Goal: Transaction & Acquisition: Purchase product/service

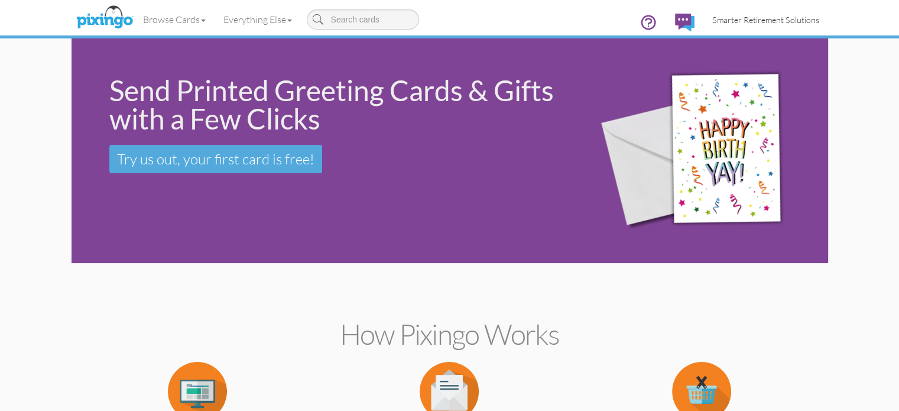
click at [796, 21] on span "Smarter Retirement Solutions" at bounding box center [765, 20] width 107 height 10
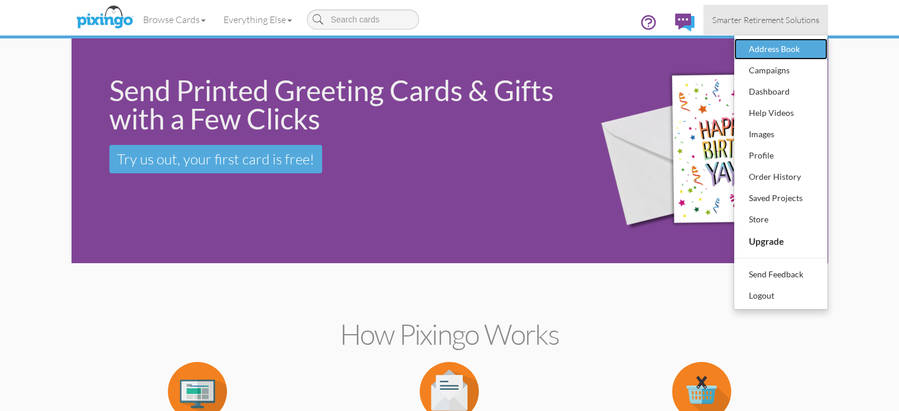
click at [816, 54] on div "Address Book" at bounding box center [781, 49] width 70 height 18
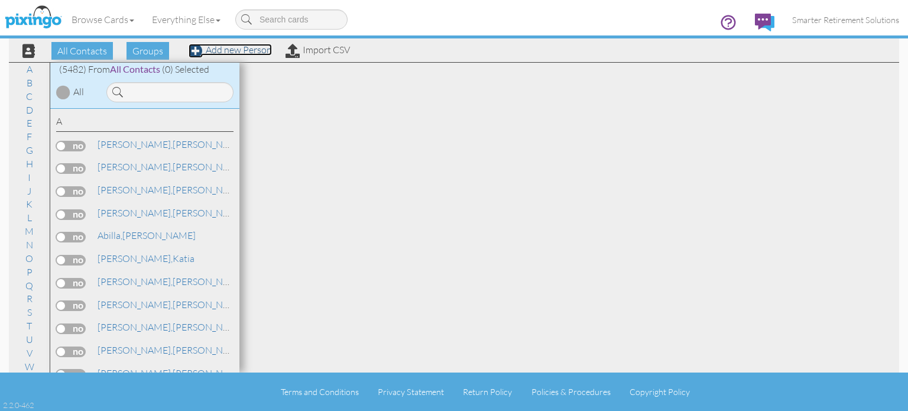
click at [217, 51] on link "Add new Person" at bounding box center [230, 50] width 83 height 12
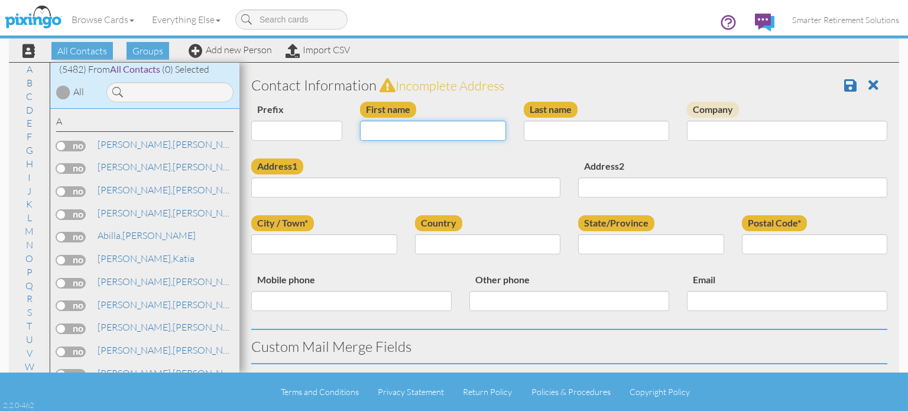
click at [432, 132] on input "First name" at bounding box center [433, 131] width 146 height 20
type input "[PERSON_NAME]"
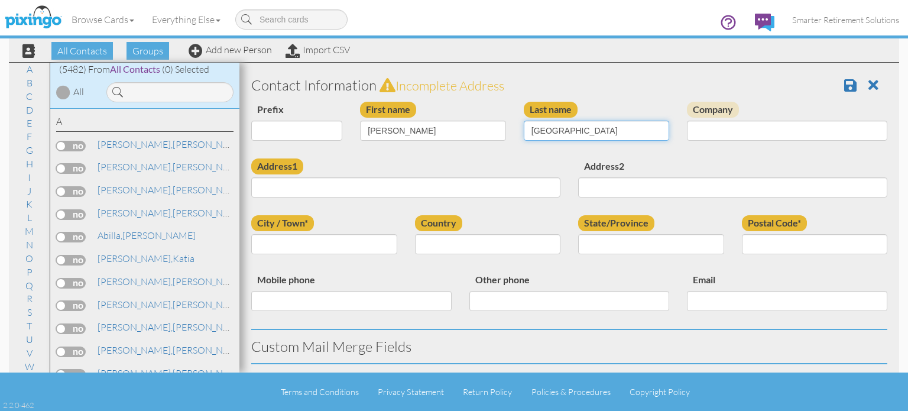
type input "Lugo"
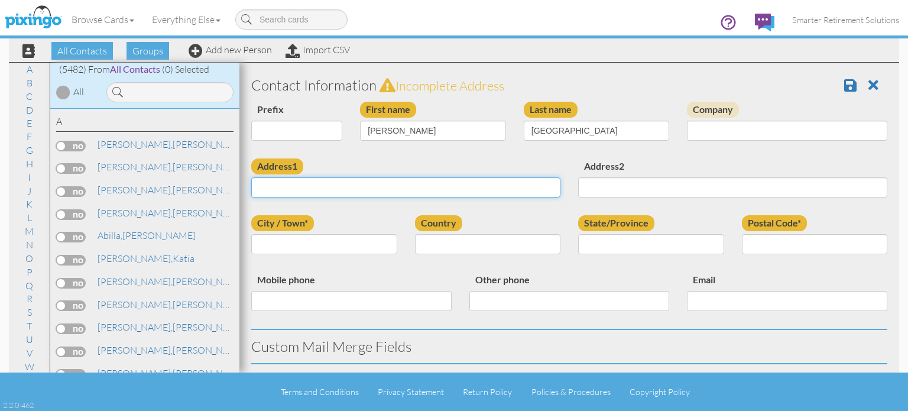
paste input "Po Box 172303 Tampa FL 33672"
type input "Po Box 172303 Tampa FL 33672"
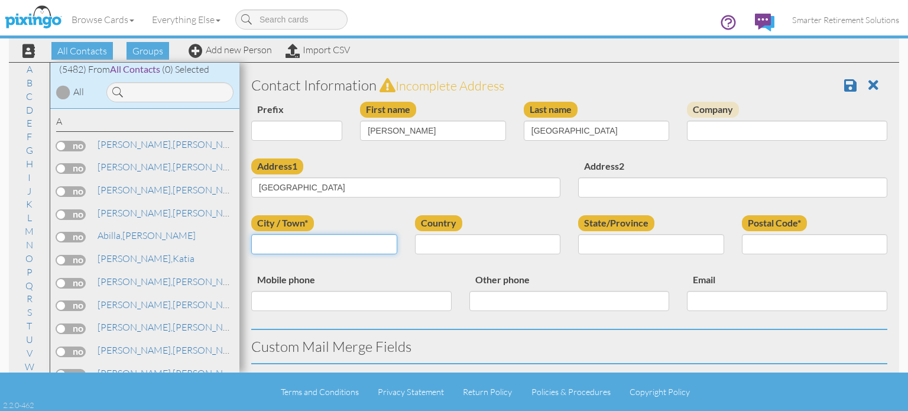
click at [328, 243] on input "City / Town*" at bounding box center [324, 244] width 146 height 20
type input "[GEOGRAPHIC_DATA]"
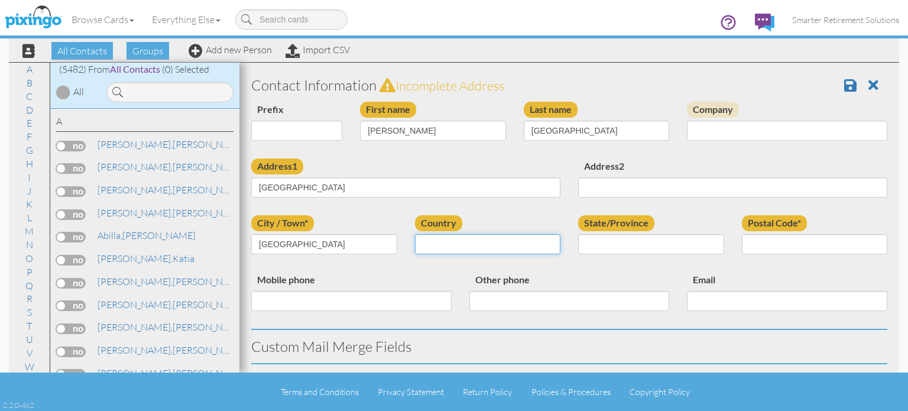
select select "object:17746"
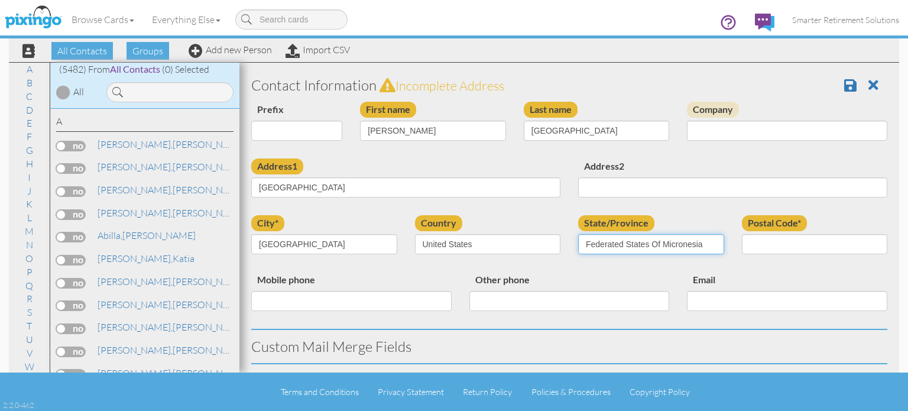
select select "object:18005"
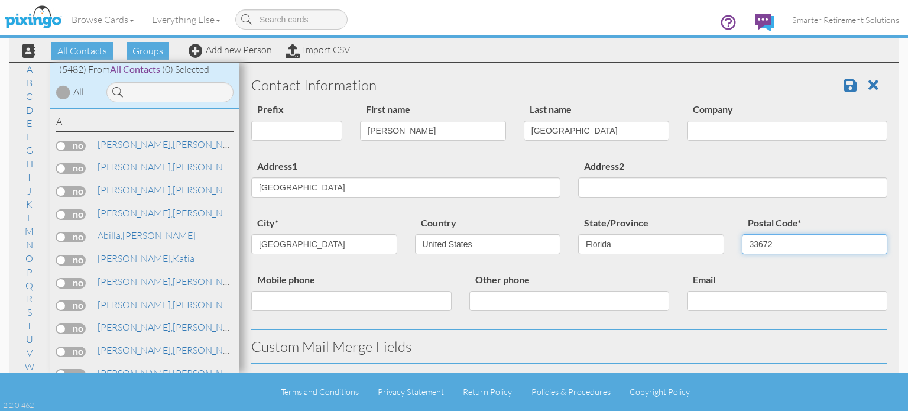
type input "33672"
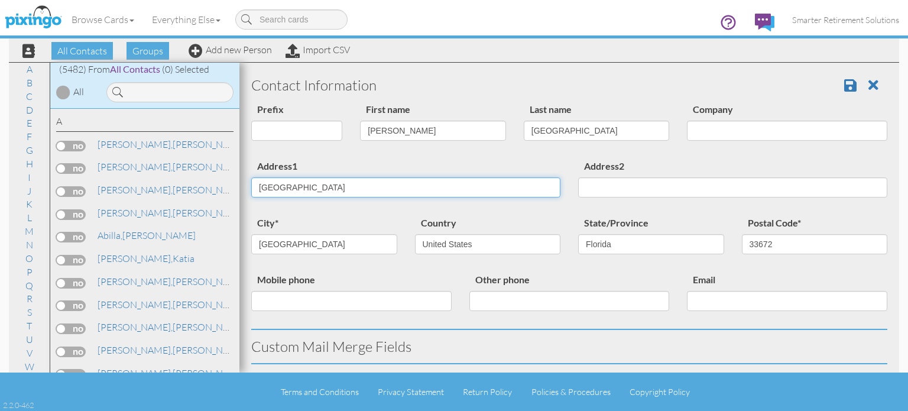
click at [314, 187] on input "Po Box 172303 Tampa FL 33672" at bounding box center [405, 187] width 309 height 20
type input "Po Box 172303"
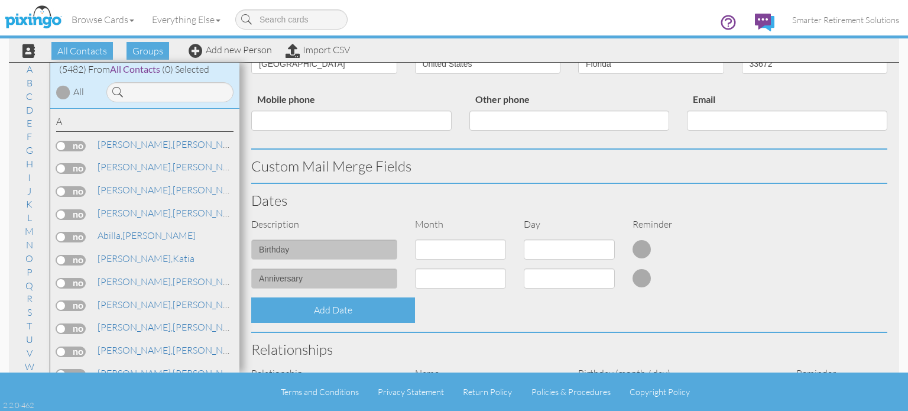
scroll to position [452, 0]
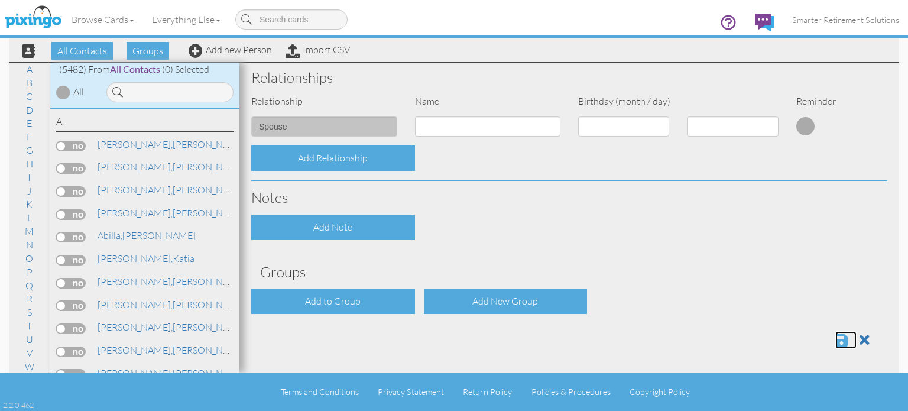
click at [835, 338] on span at bounding box center [841, 340] width 12 height 14
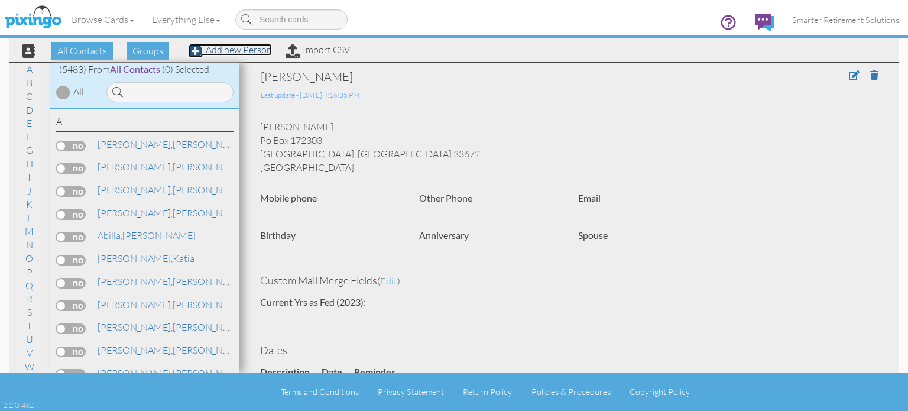
click at [262, 50] on link "Add new Person" at bounding box center [230, 50] width 83 height 12
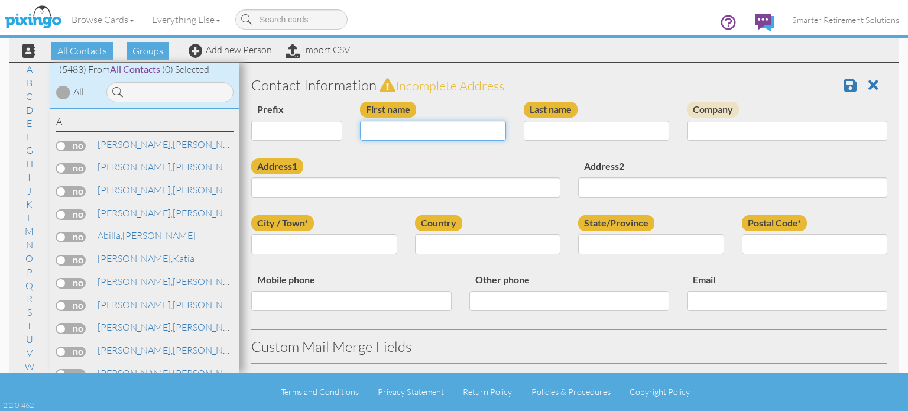
click at [409, 129] on input "First name" at bounding box center [433, 131] width 146 height 20
type input "[PERSON_NAME]"
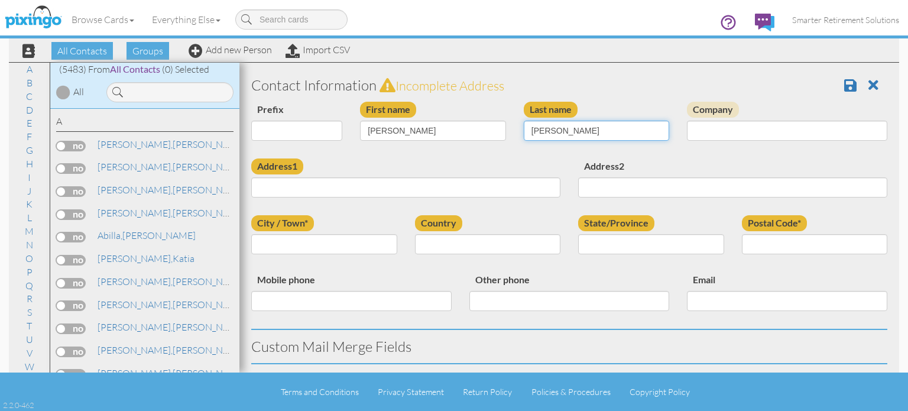
type input "Delvalle"
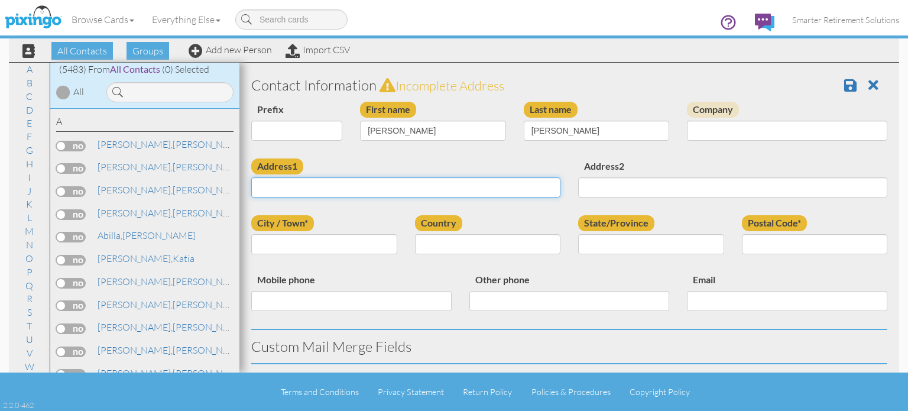
paste input "11602 Sunburst Marble Rd Riverview FL 33579"
type input "11602 Sunburst Marble Rd Riverview FL 33579"
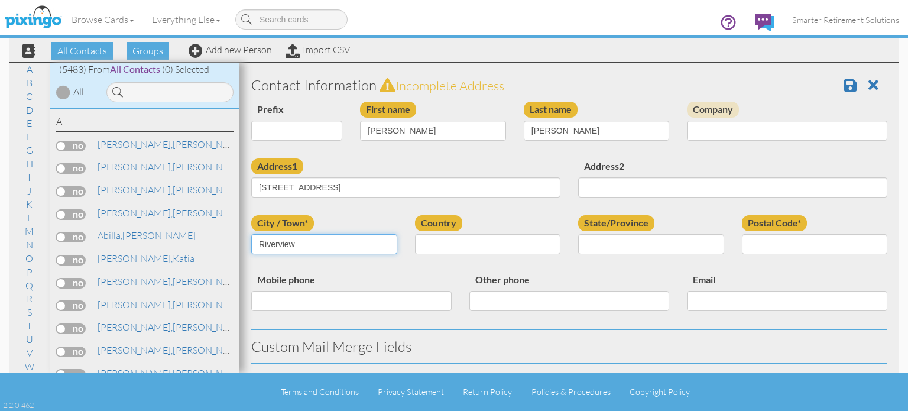
type input "Riverview"
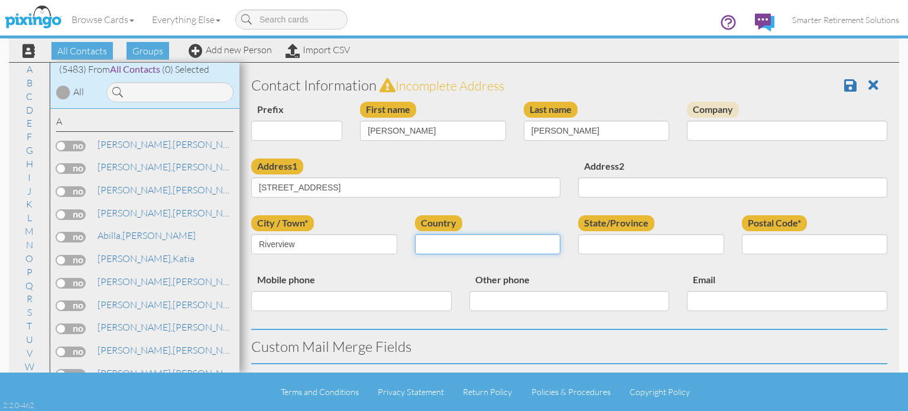
select select "object:17486"
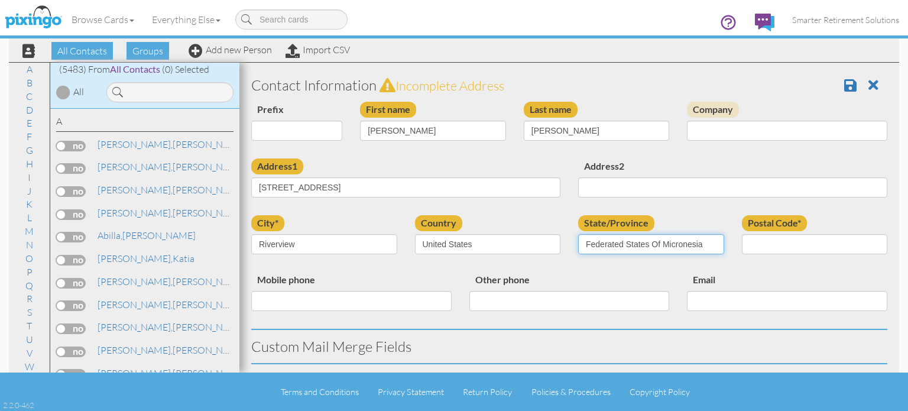
select select "object:17745"
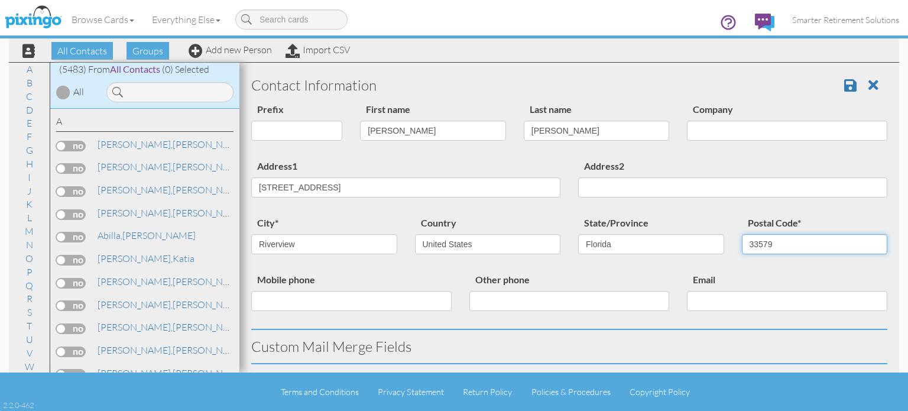
type input "33579"
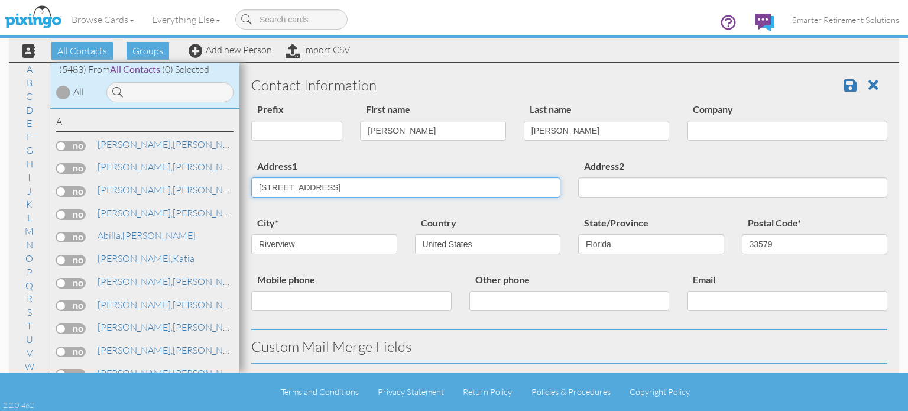
click at [356, 187] on input "11602 Sunburst Marble Rd Riverview FL 33579" at bounding box center [405, 187] width 309 height 20
type input "[STREET_ADDRESS]"
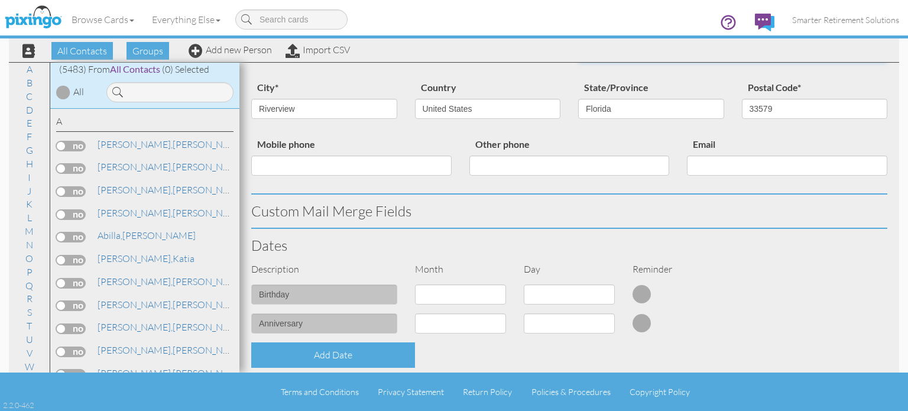
scroll to position [452, 0]
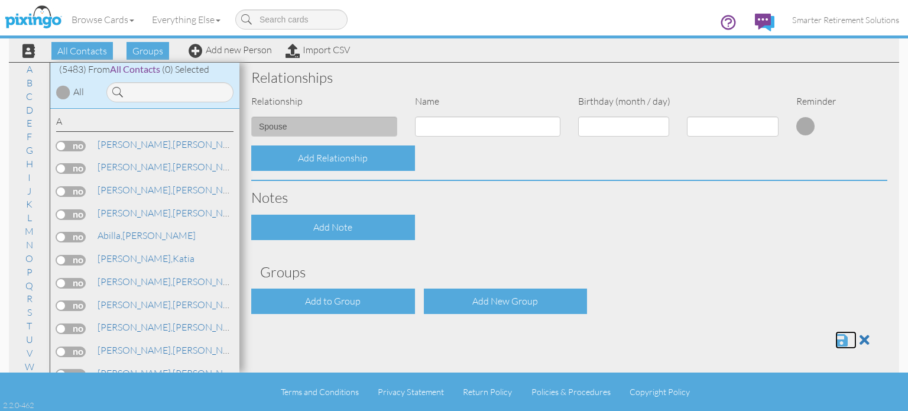
click at [835, 339] on span at bounding box center [841, 340] width 12 height 14
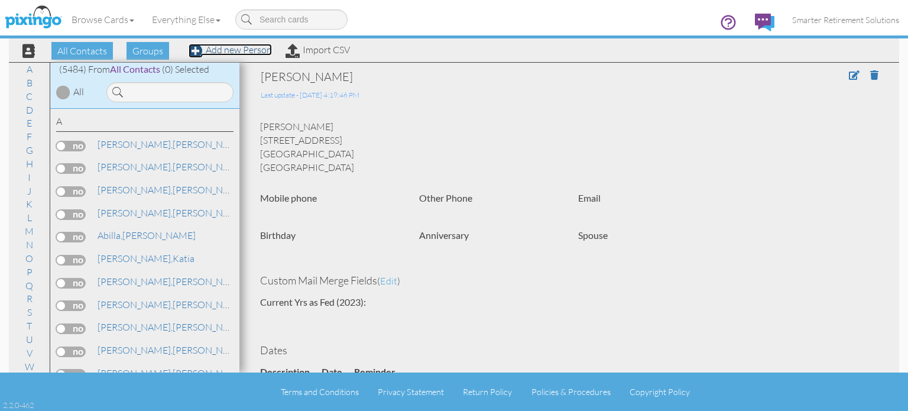
click at [261, 50] on link "Add new Person" at bounding box center [230, 50] width 83 height 12
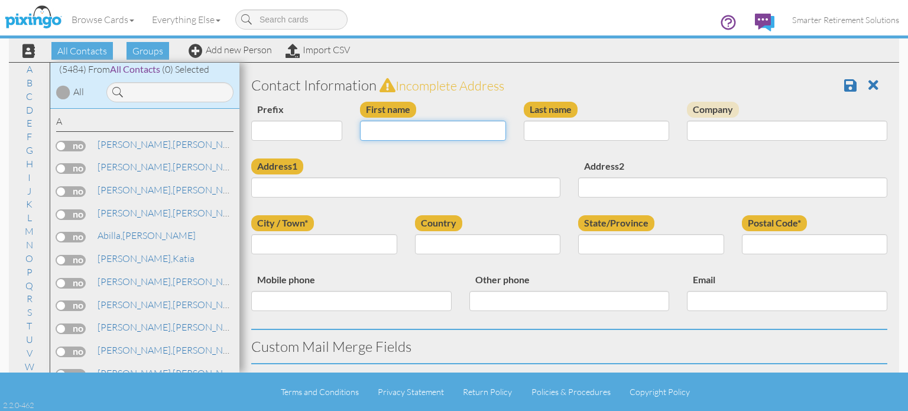
click at [417, 131] on input "First name" at bounding box center [433, 131] width 146 height 20
type input "[PERSON_NAME]"
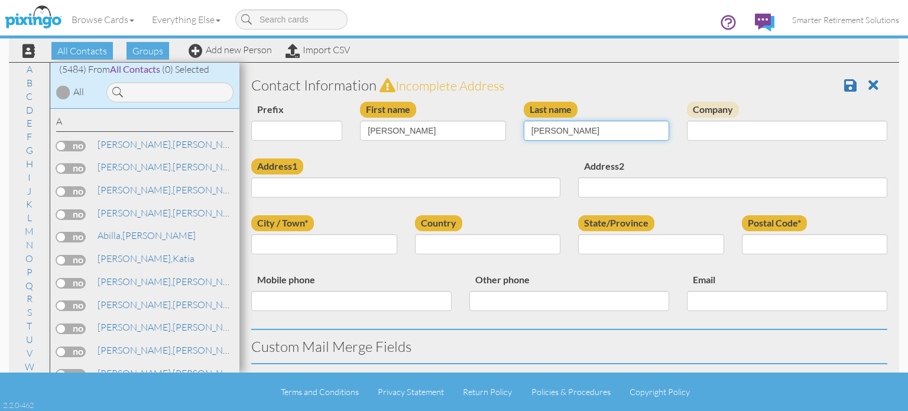
type input "Vicente"
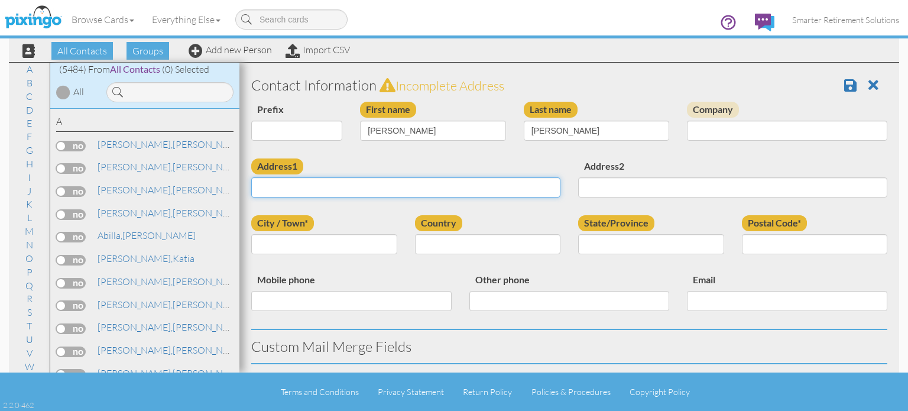
paste input "13230 Wellington Hills Dr Riverview FL 33579"
type input "13230 Wellington Hills Dr Riverview FL 33579"
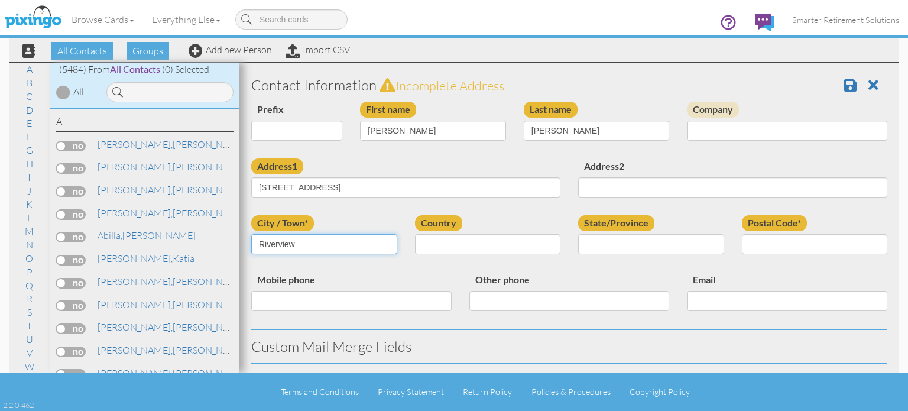
type input "Riverview"
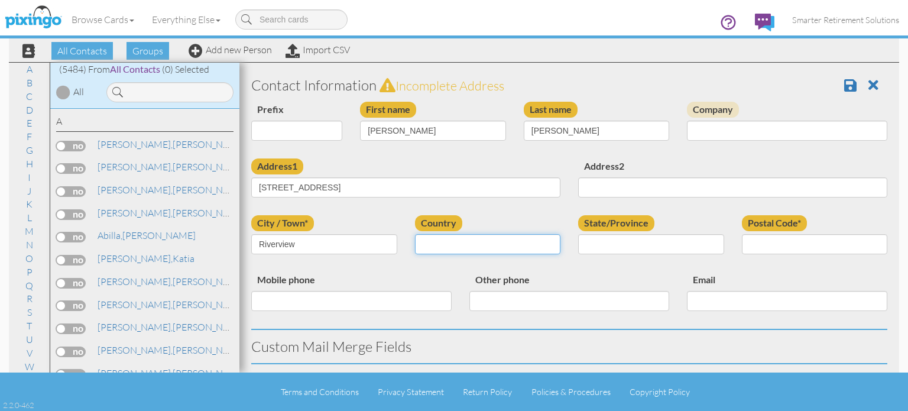
select select "object:17489"
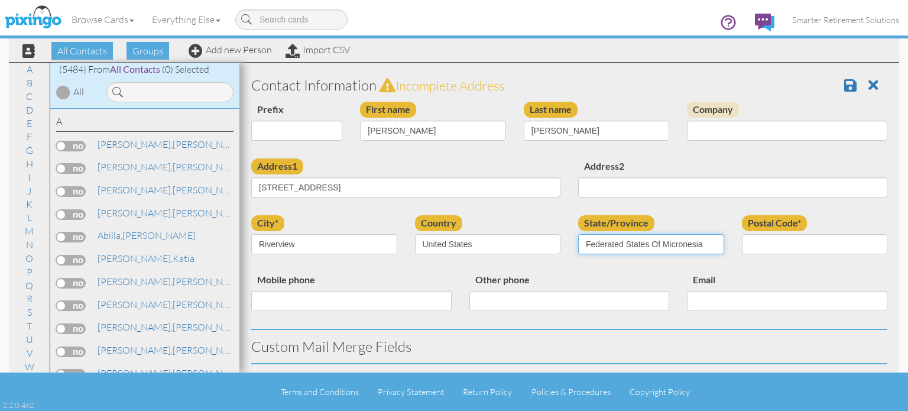
select select "object:17748"
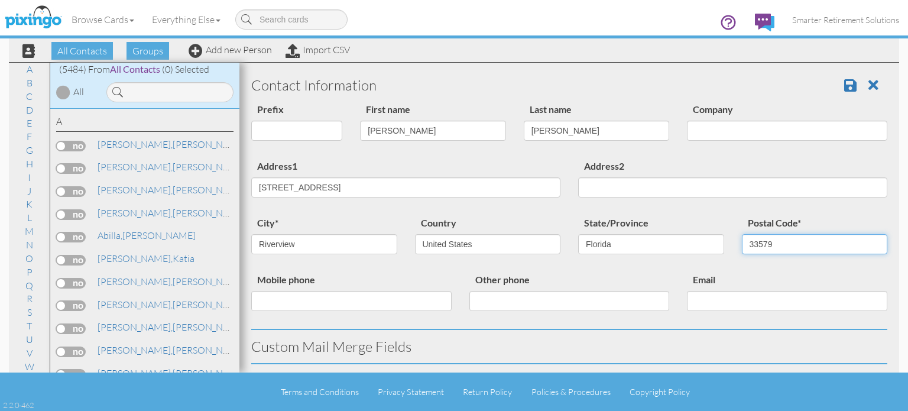
type input "33579"
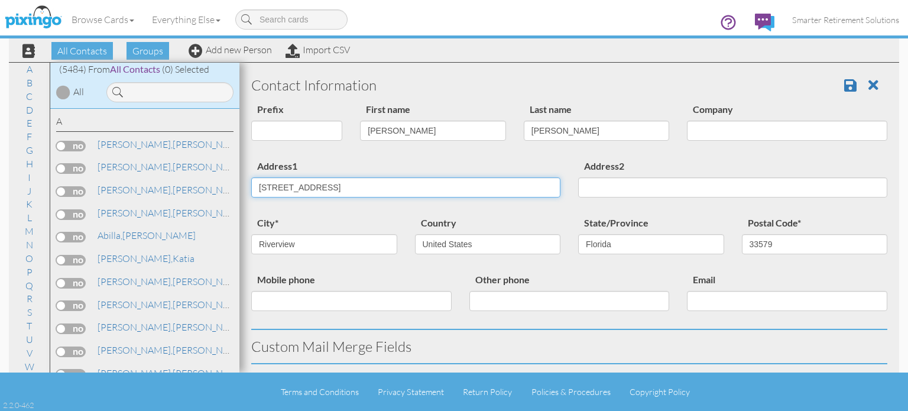
click at [351, 186] on input "13230 Wellington Hills Dr Riverview FL 33579" at bounding box center [405, 187] width 309 height 20
type input "[STREET_ADDRESS]"
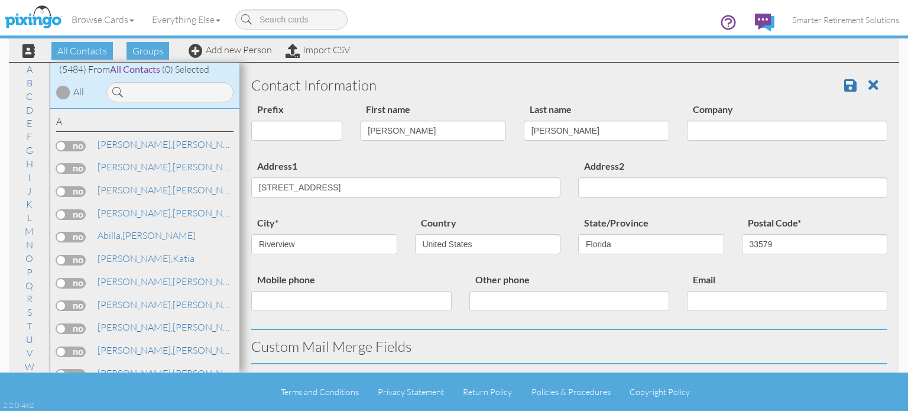
click at [412, 149] on div "First name Anicia" at bounding box center [433, 126] width 164 height 48
click at [844, 85] on span at bounding box center [850, 85] width 12 height 14
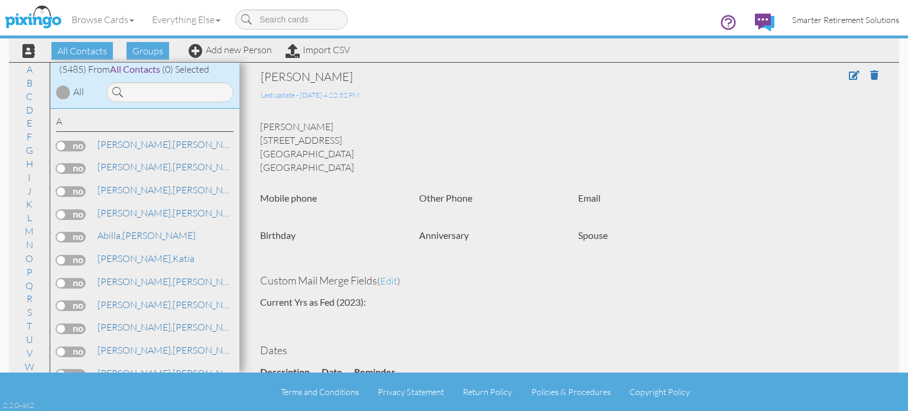
click at [869, 21] on span "Smarter Retirement Solutions" at bounding box center [845, 20] width 107 height 10
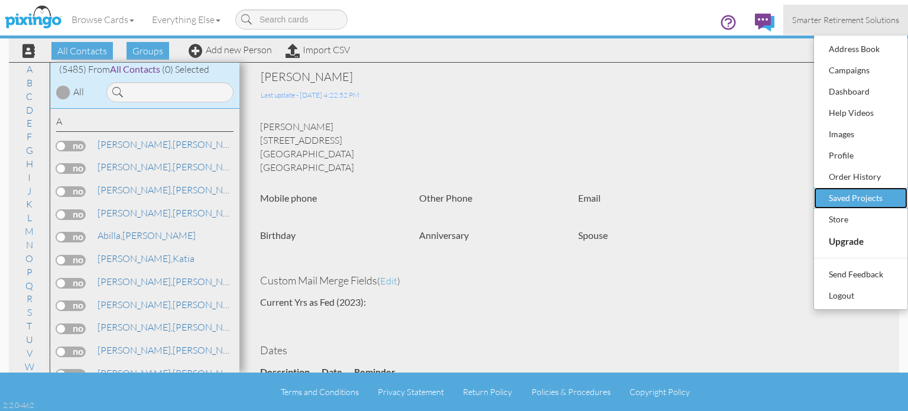
click at [850, 199] on div "Saved Projects" at bounding box center [861, 198] width 70 height 18
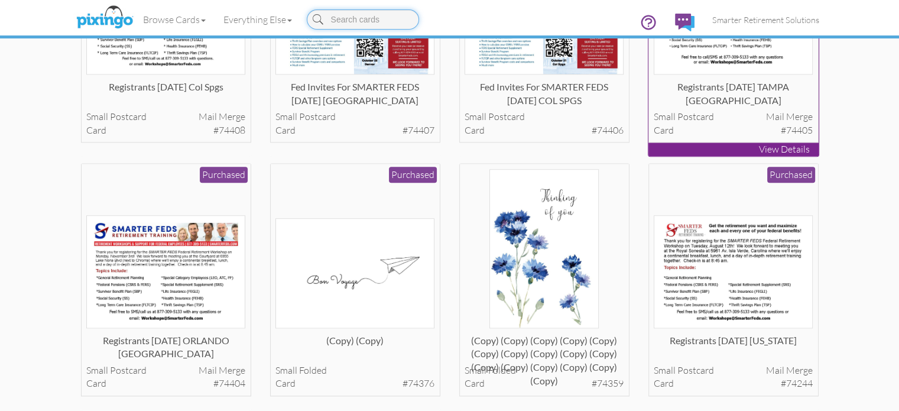
scroll to position [1242, 0]
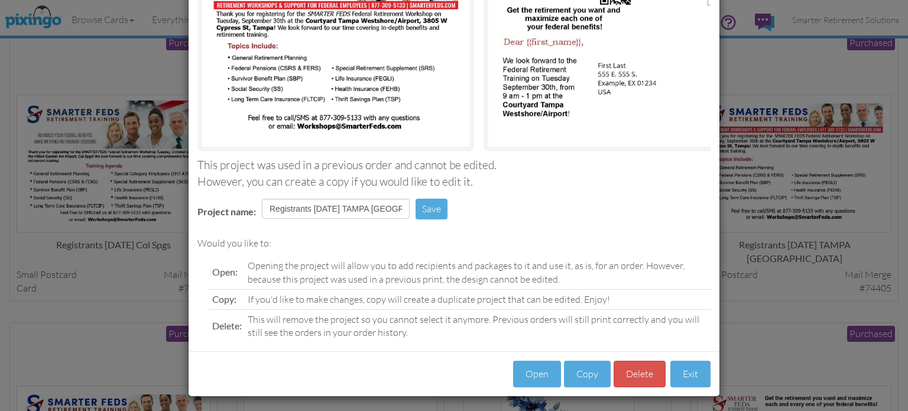
scroll to position [150, 0]
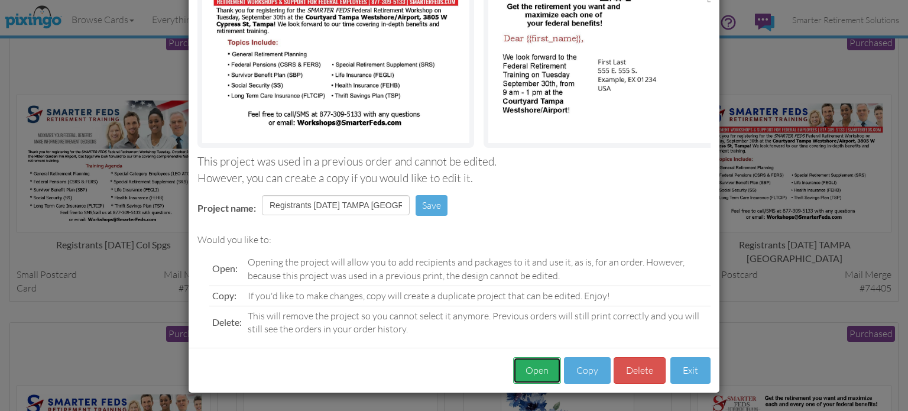
click at [546, 372] on button "Open" at bounding box center [537, 370] width 48 height 27
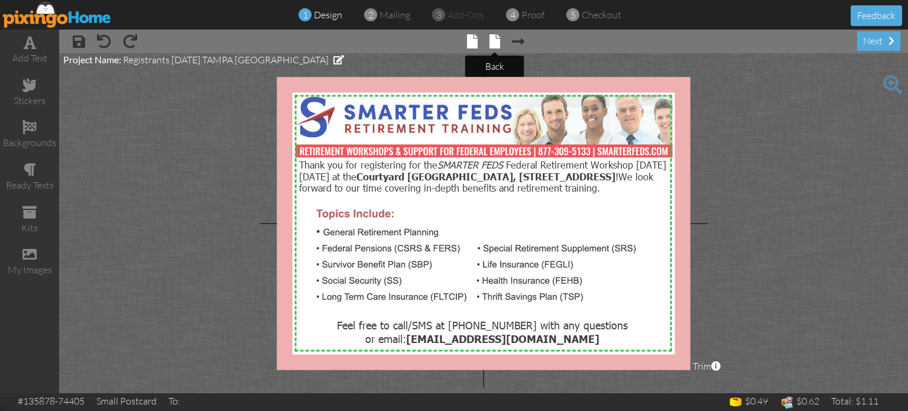
click at [491, 42] on span at bounding box center [495, 41] width 11 height 14
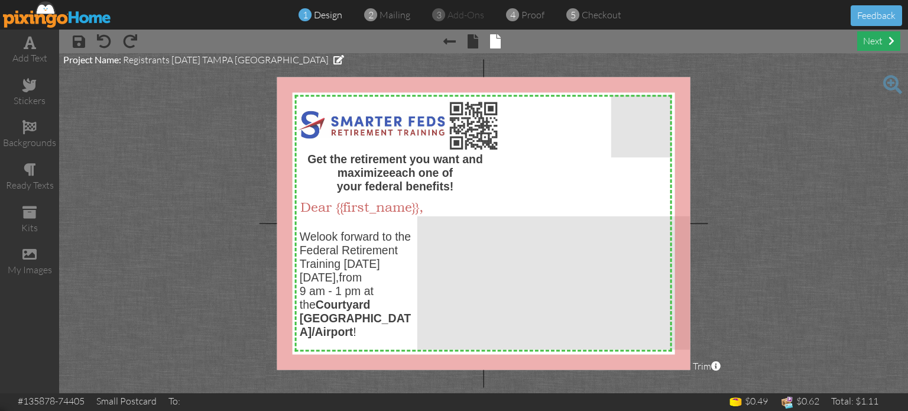
click at [871, 42] on div "next" at bounding box center [878, 41] width 43 height 20
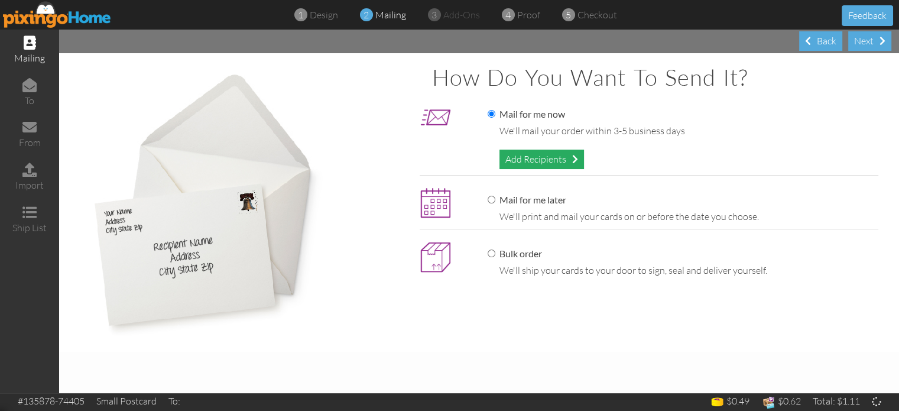
click at [508, 159] on div "Add Recipients" at bounding box center [542, 160] width 85 height 20
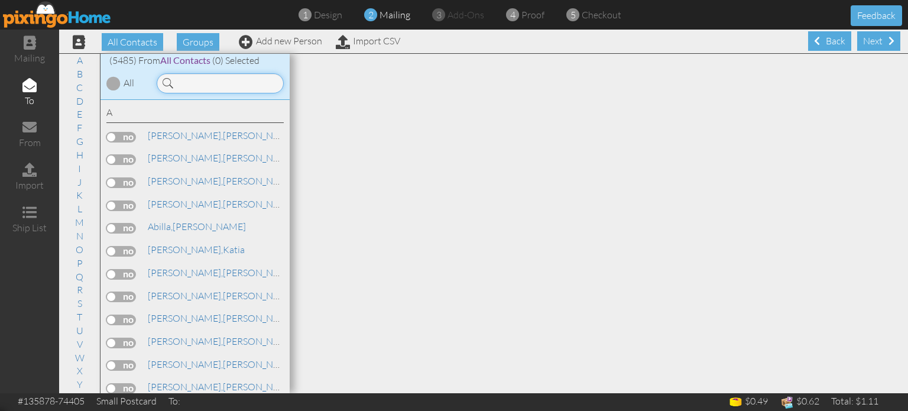
click at [187, 82] on input at bounding box center [220, 83] width 127 height 20
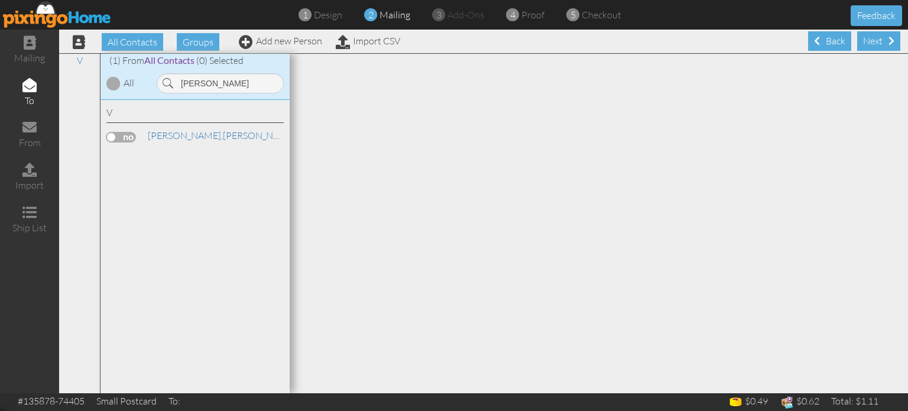
click at [132, 137] on label at bounding box center [121, 137] width 30 height 11
click at [0, 0] on input "checkbox" at bounding box center [0, 0] width 0 height 0
drag, startPoint x: 190, startPoint y: 83, endPoint x: 145, endPoint y: 84, distance: 45.5
click at [145, 84] on div "(1) From All Contacts (1) Selected All [GEOGRAPHIC_DATA]" at bounding box center [195, 77] width 189 height 46
click at [127, 158] on label at bounding box center [121, 159] width 30 height 11
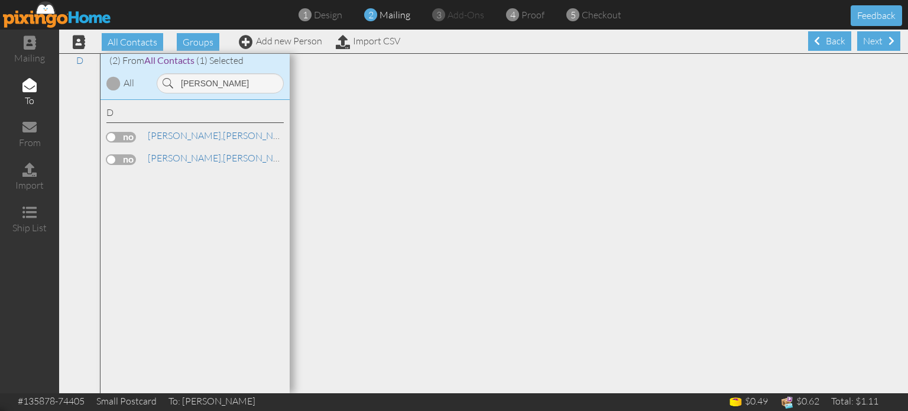
click at [0, 0] on input "checkbox" at bounding box center [0, 0] width 0 height 0
drag, startPoint x: 231, startPoint y: 80, endPoint x: 144, endPoint y: 85, distance: 87.0
click at [144, 85] on div "(2) From All Contacts (2) Selected All [GEOGRAPHIC_DATA]" at bounding box center [195, 77] width 189 height 46
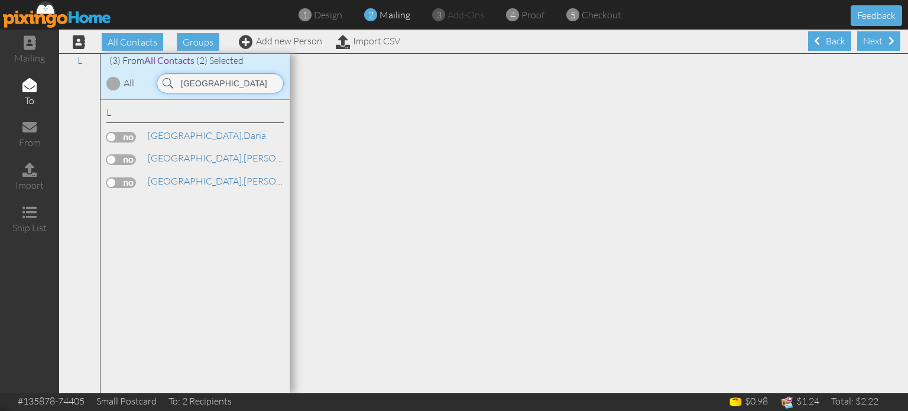
type input "[GEOGRAPHIC_DATA]"
click at [128, 180] on label at bounding box center [121, 182] width 30 height 11
click at [0, 0] on input "checkbox" at bounding box center [0, 0] width 0 height 0
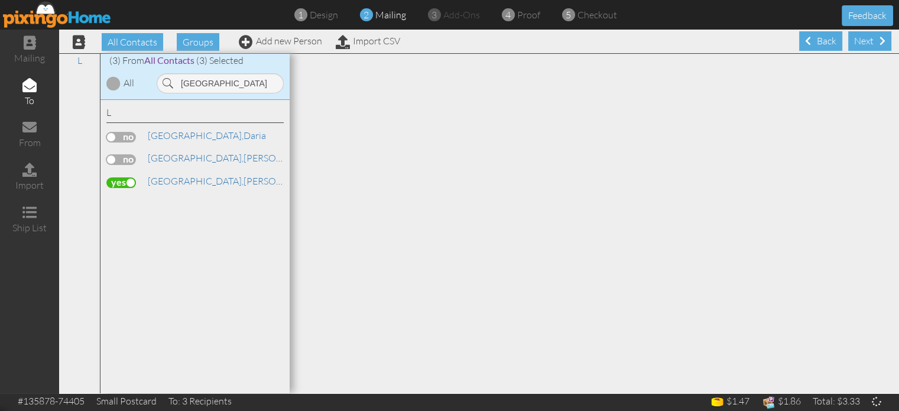
click at [861, 37] on div "Next" at bounding box center [869, 41] width 43 height 20
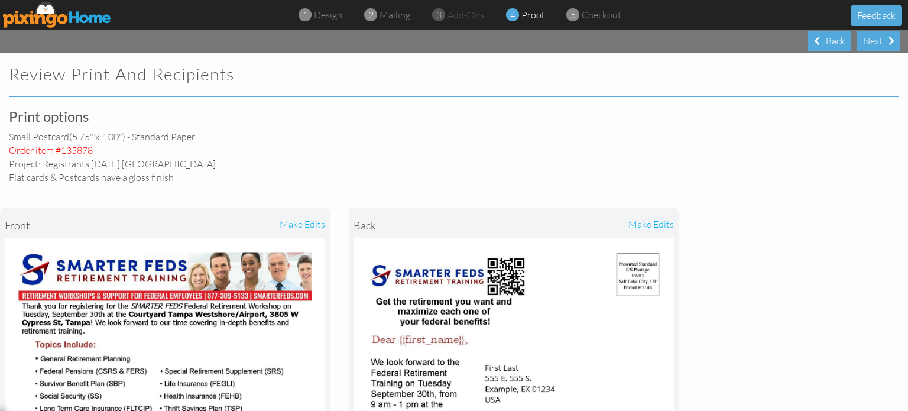
scroll to position [296, 0]
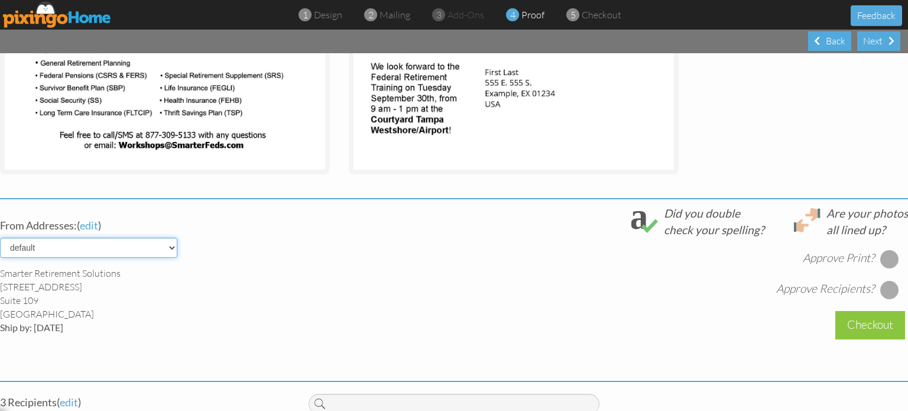
click at [102, 245] on select "default HOME DENVER Team AUSTIN Team COL SPGS team ORLANDO Team Replica Wealth …" at bounding box center [88, 248] width 177 height 20
select select "object:29867"
click at [0, 238] on select "default HOME DENVER Team AUSTIN Team COL SPGS team ORLANDO Team Replica Wealth …" at bounding box center [88, 248] width 177 height 20
click at [279, 276] on div "Smarter Feds LLC [STREET_ADDRESS] Ship by: [DATE]" at bounding box center [145, 300] width 291 height 67
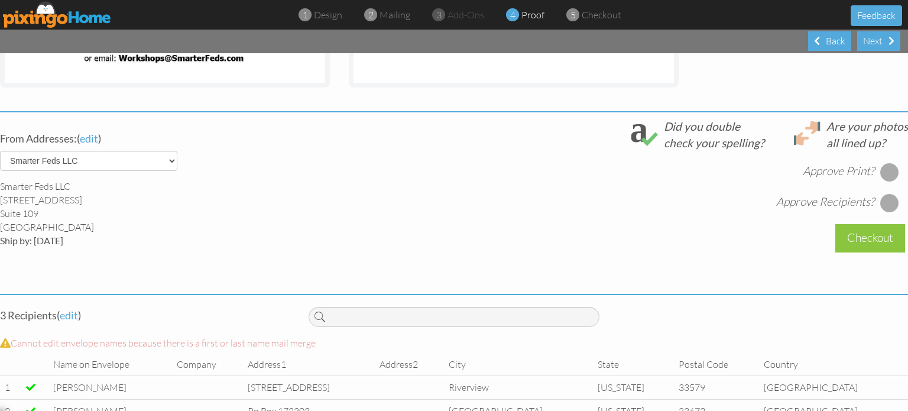
scroll to position [331, 0]
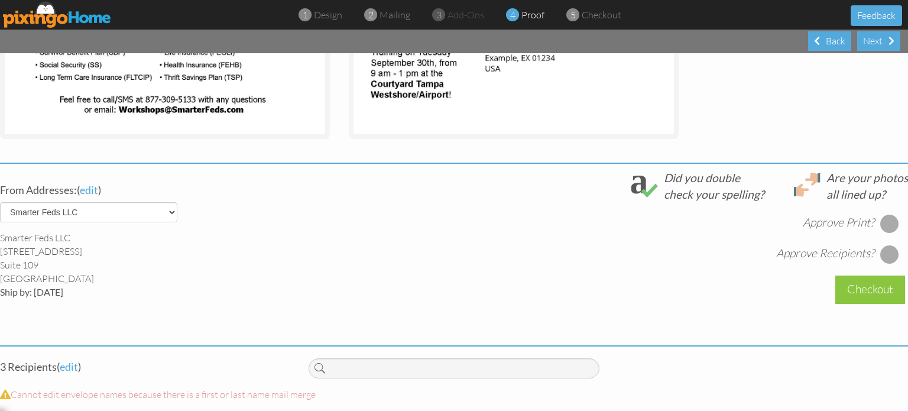
click at [884, 226] on div at bounding box center [889, 223] width 19 height 19
click at [883, 252] on div at bounding box center [889, 254] width 19 height 19
click at [861, 287] on div "Checkout" at bounding box center [870, 290] width 70 height 28
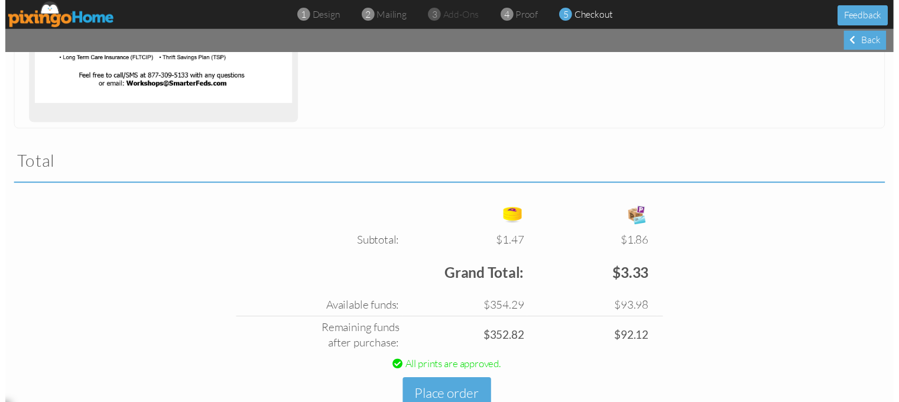
scroll to position [338, 0]
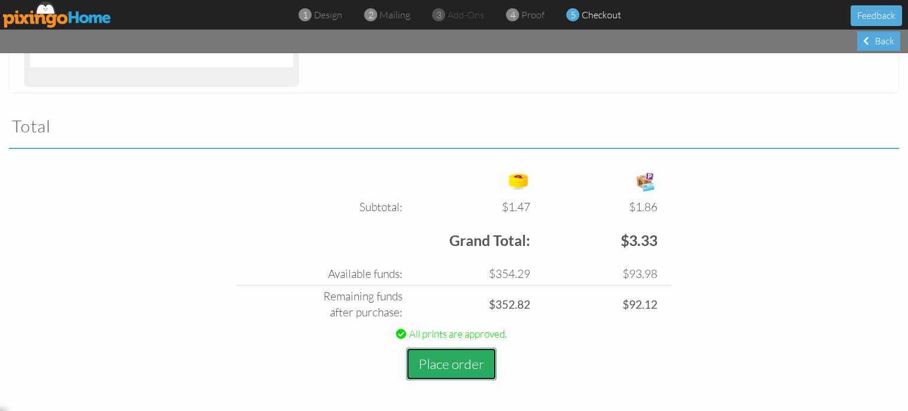
click at [422, 368] on button "Place order" at bounding box center [451, 364] width 90 height 33
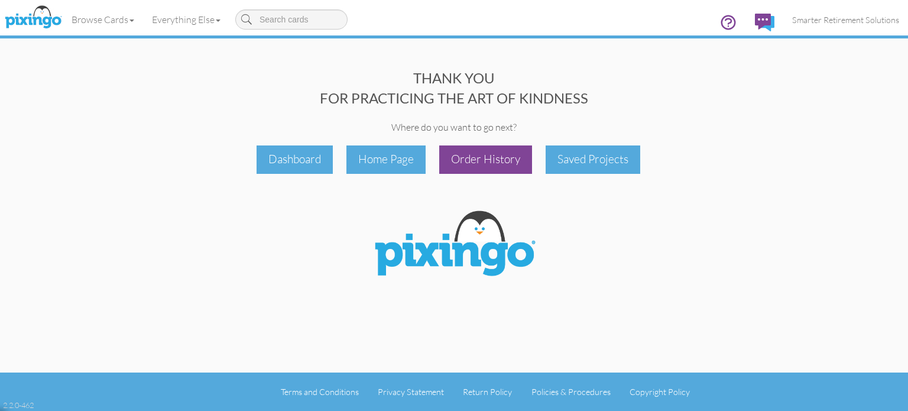
click at [481, 167] on div "Order History" at bounding box center [485, 159] width 93 height 28
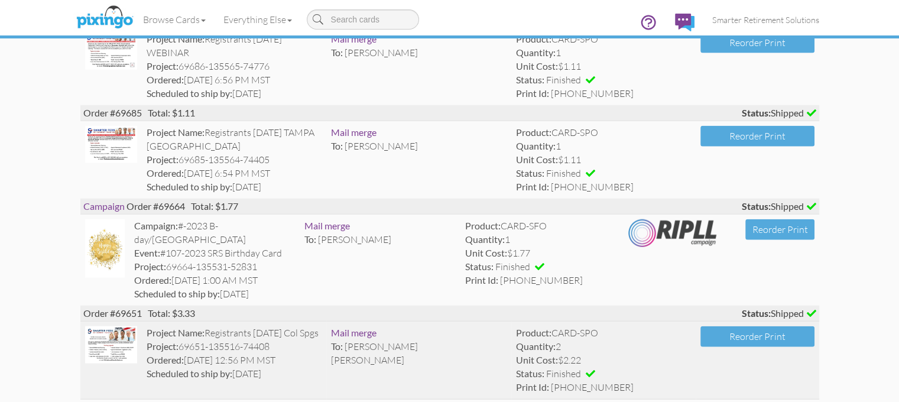
scroll to position [2700, 0]
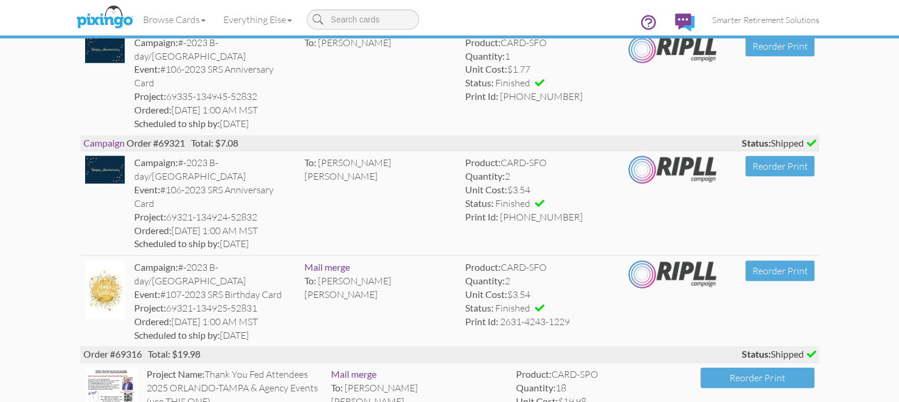
scroll to position [2579, 0]
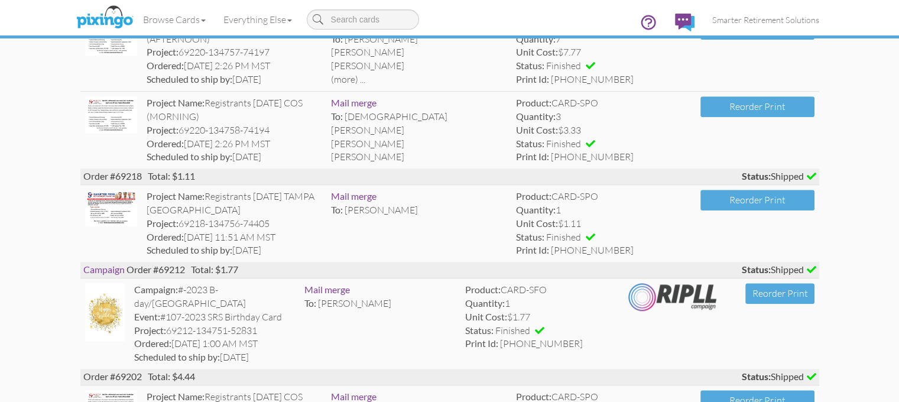
scroll to position [1005, 0]
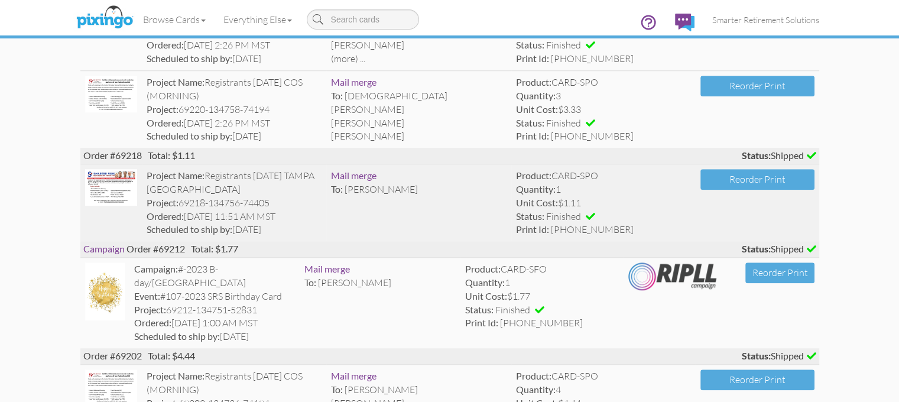
click at [386, 164] on td "Mail merge To: [PERSON_NAME]" at bounding box center [418, 202] width 185 height 77
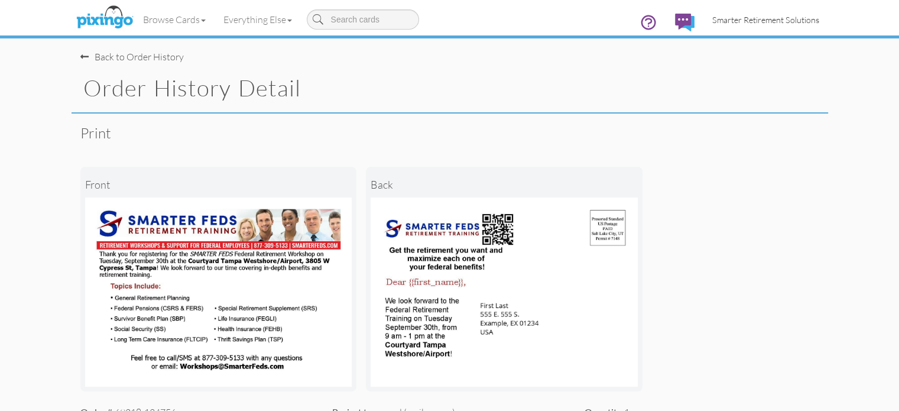
click at [808, 22] on span "Smarter Retirement Solutions" at bounding box center [765, 20] width 107 height 10
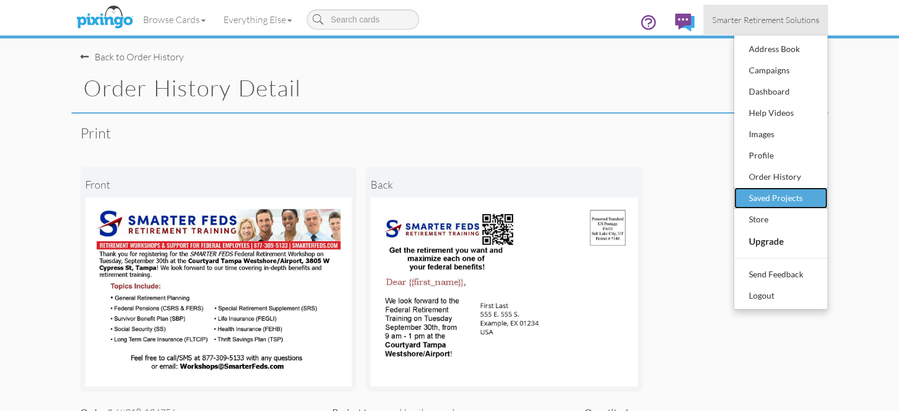
click at [816, 203] on div "Saved Projects" at bounding box center [781, 198] width 70 height 18
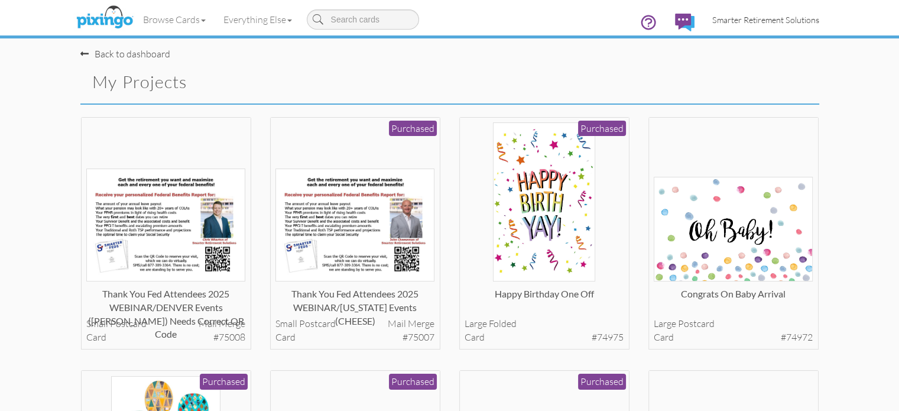
click at [814, 21] on span "Smarter Retirement Solutions" at bounding box center [765, 20] width 107 height 10
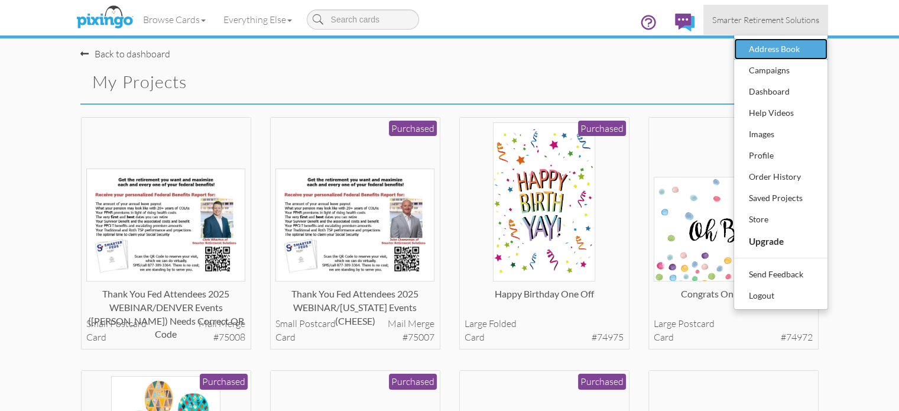
click at [816, 50] on div "Address Book" at bounding box center [781, 49] width 70 height 18
